Goal: Task Accomplishment & Management: Manage account settings

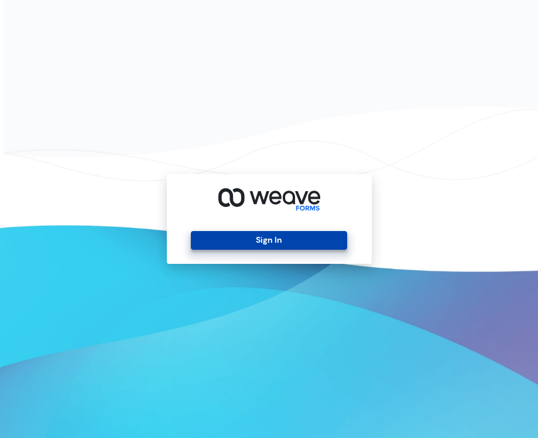
click at [296, 247] on button "Sign In" at bounding box center [269, 240] width 156 height 19
click at [293, 246] on button "Sign In" at bounding box center [271, 240] width 156 height 19
